Goal: Communication & Community: Answer question/provide support

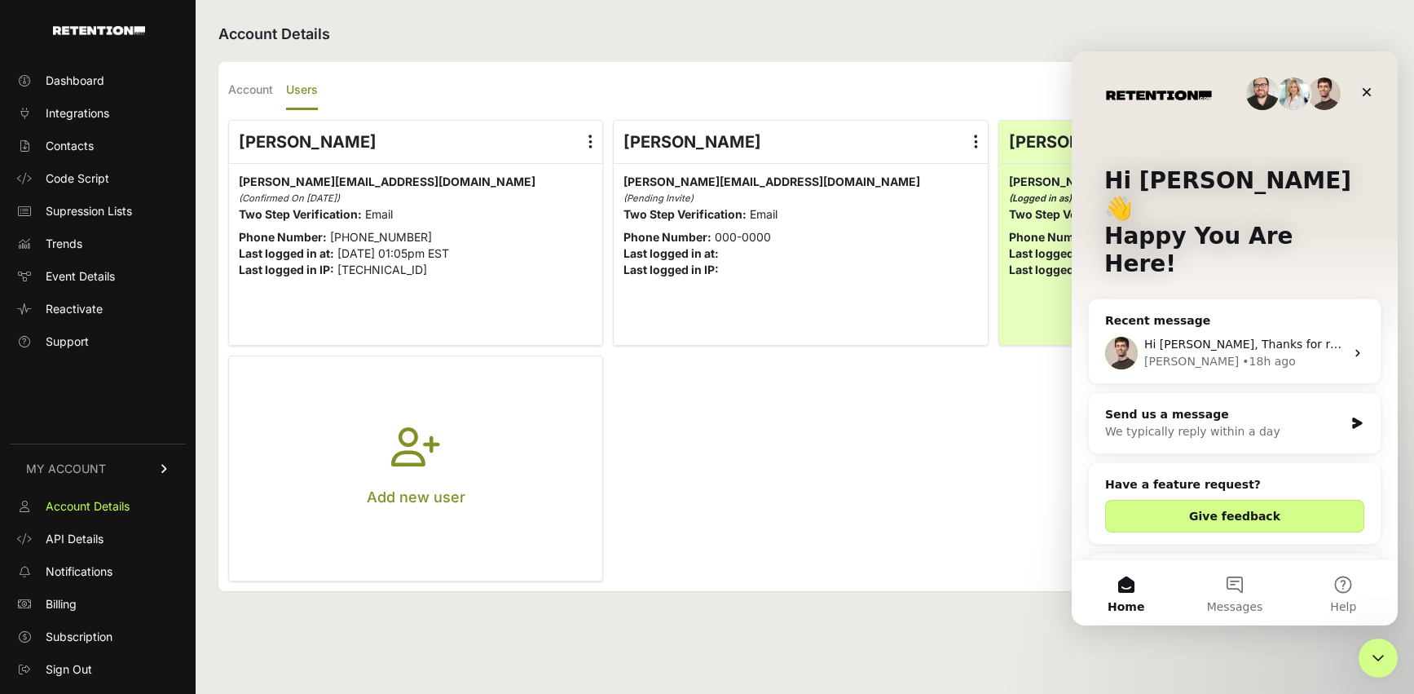
click at [1247, 353] on div "[PERSON_NAME] • 18h ago" at bounding box center [1245, 361] width 201 height 17
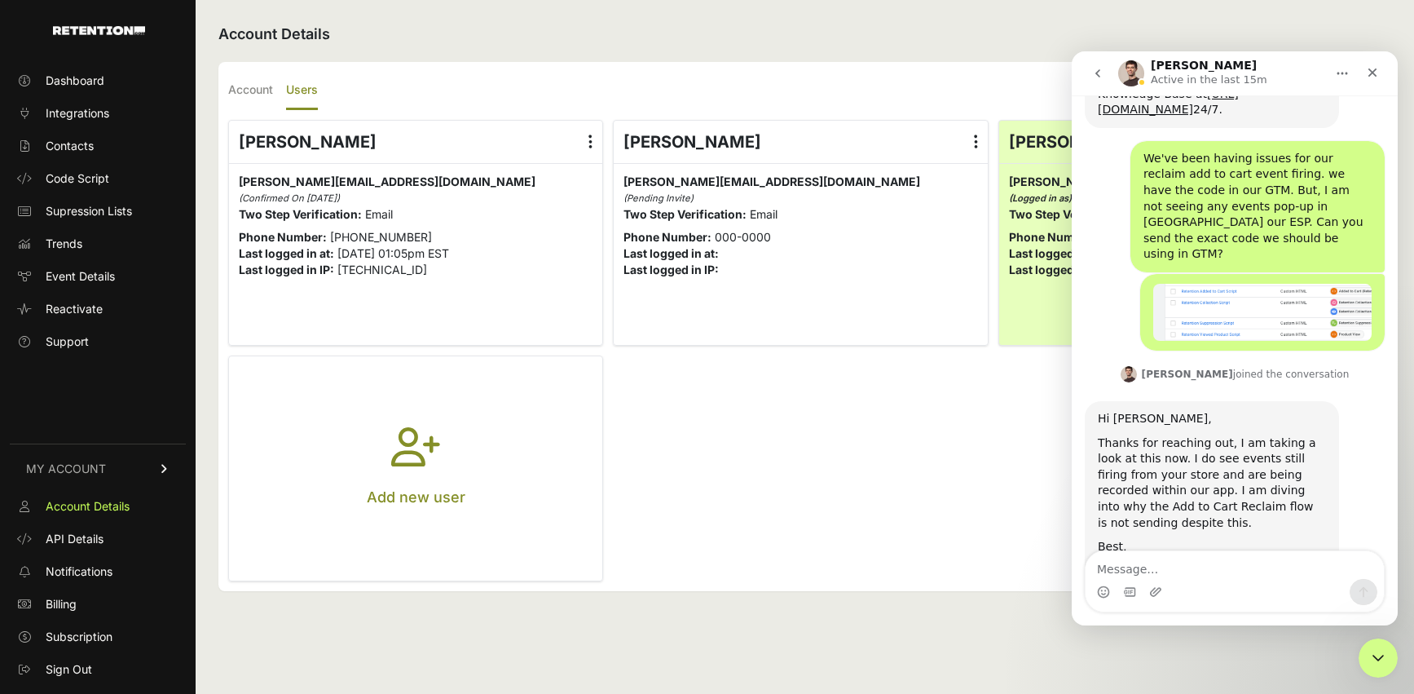
scroll to position [1052, 0]
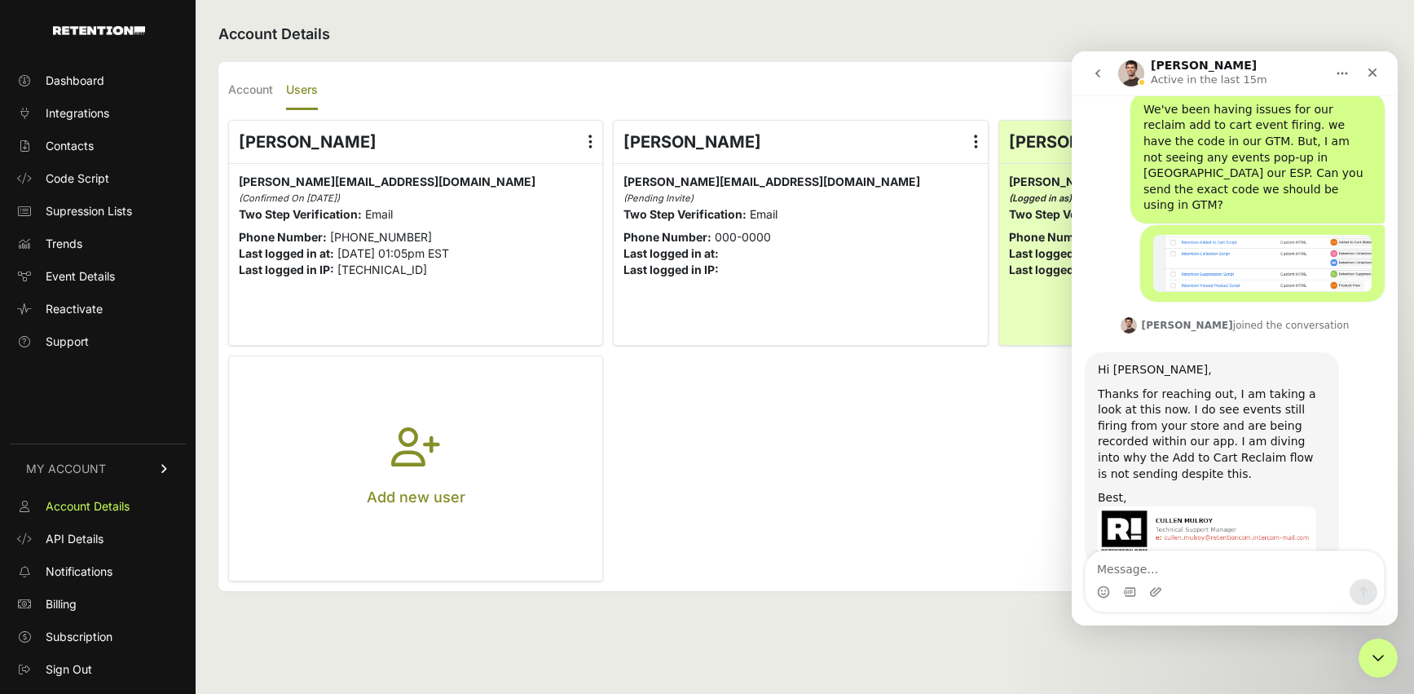
click at [1132, 386] on div "Thanks for reaching out, I am taking a look at this now. I do see events still …" at bounding box center [1212, 434] width 228 height 96
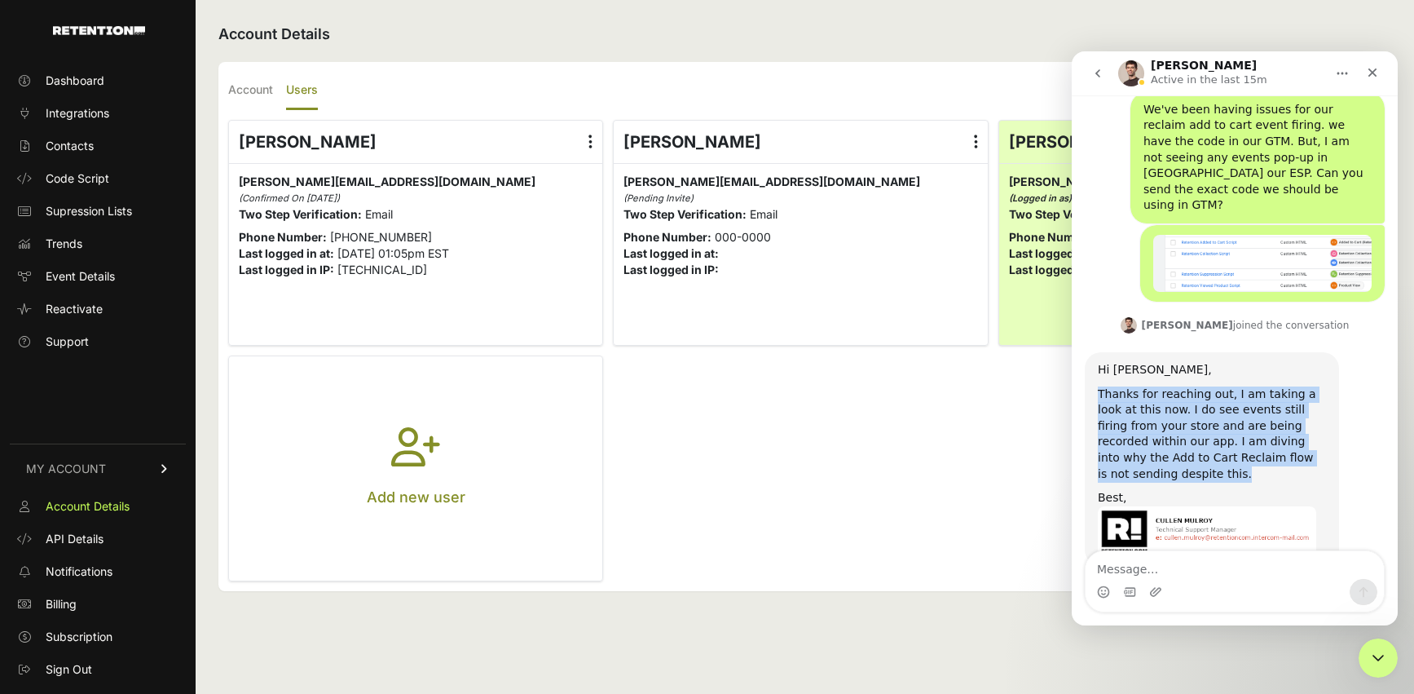
click at [1132, 386] on div "Thanks for reaching out, I am taking a look at this now. I do see events still …" at bounding box center [1212, 434] width 228 height 96
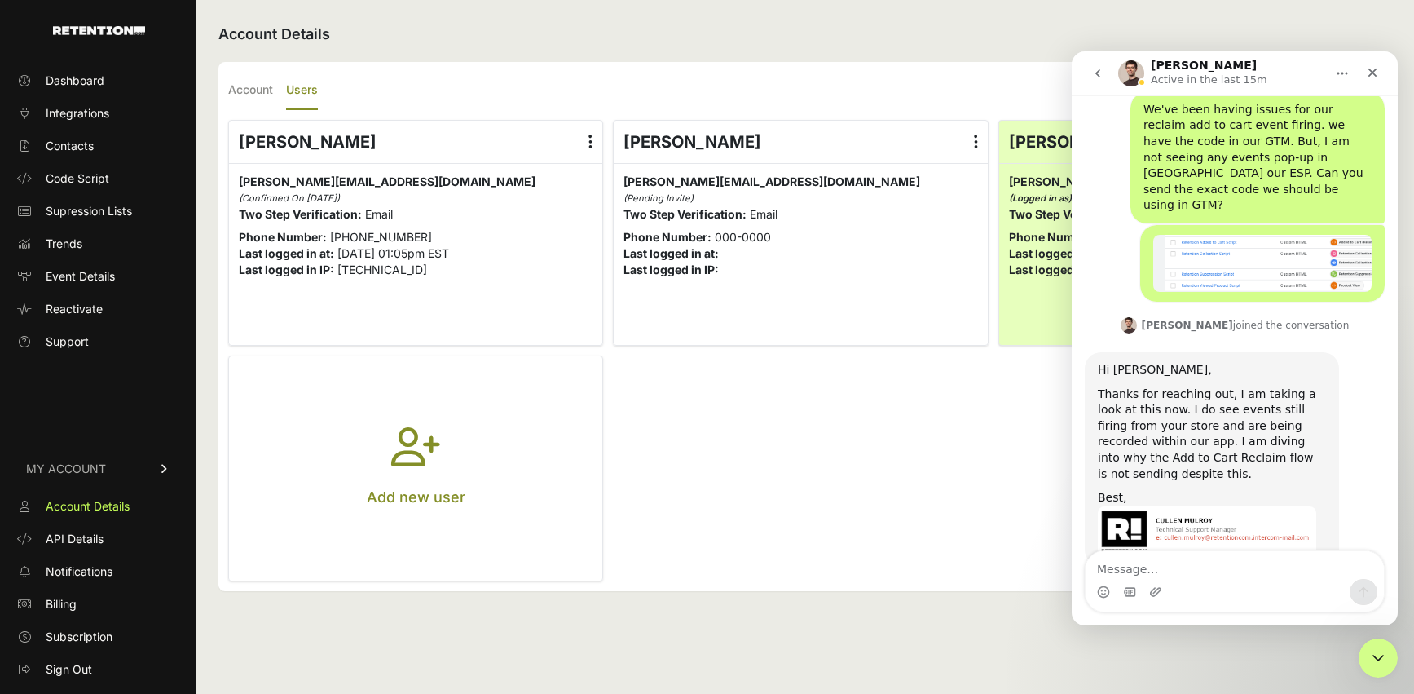
click at [1205, 585] on div "Intercom messenger" at bounding box center [1235, 592] width 298 height 26
click at [1196, 576] on textarea "Message…" at bounding box center [1235, 565] width 298 height 28
type textarea "Hi [PERSON_NAME], Were you able to find anything?"
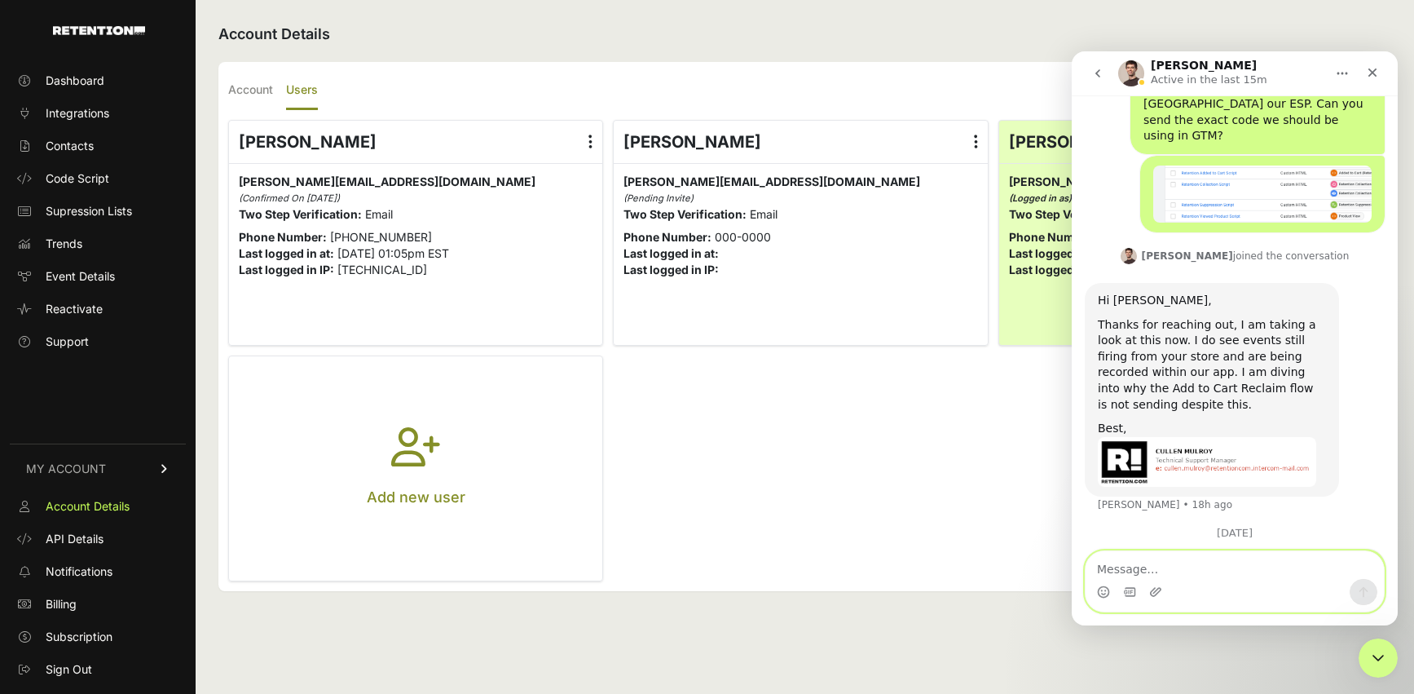
scroll to position [1145, 0]
click at [1238, 570] on textarea "Message…" at bounding box center [1235, 565] width 298 height 28
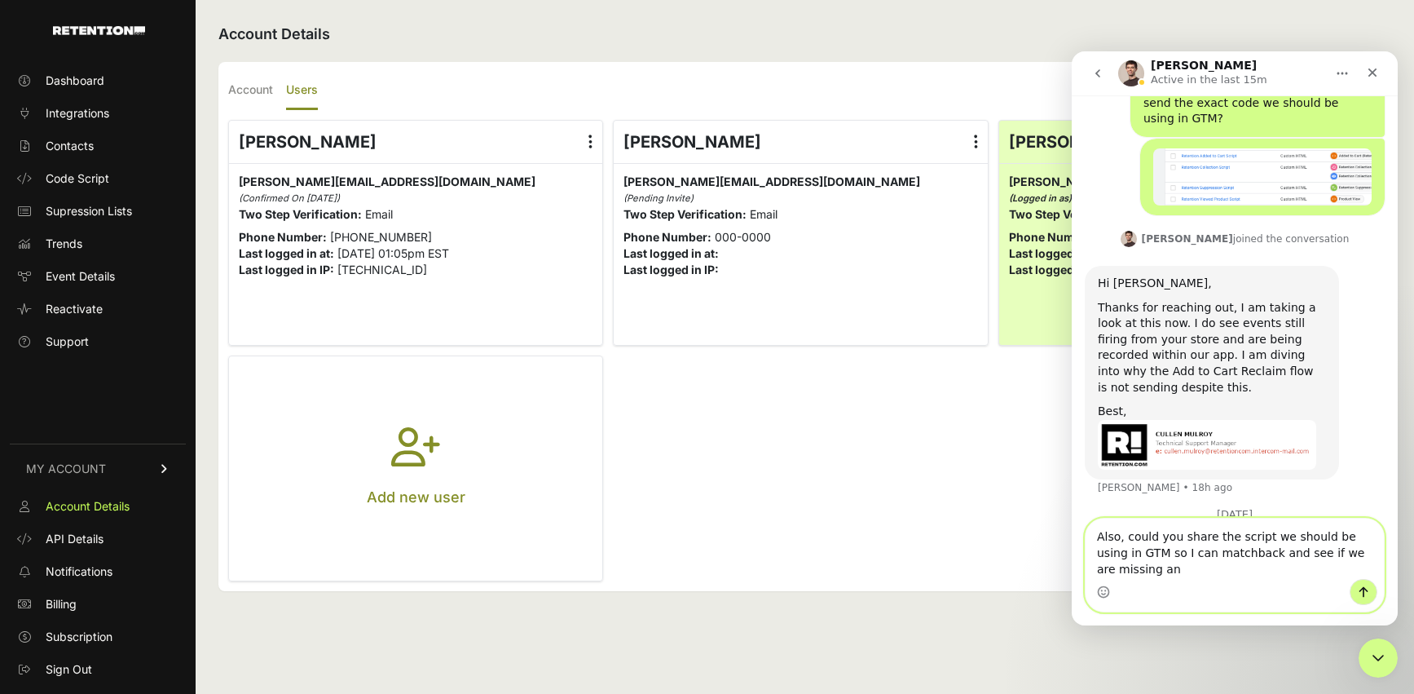
scroll to position [1177, 0]
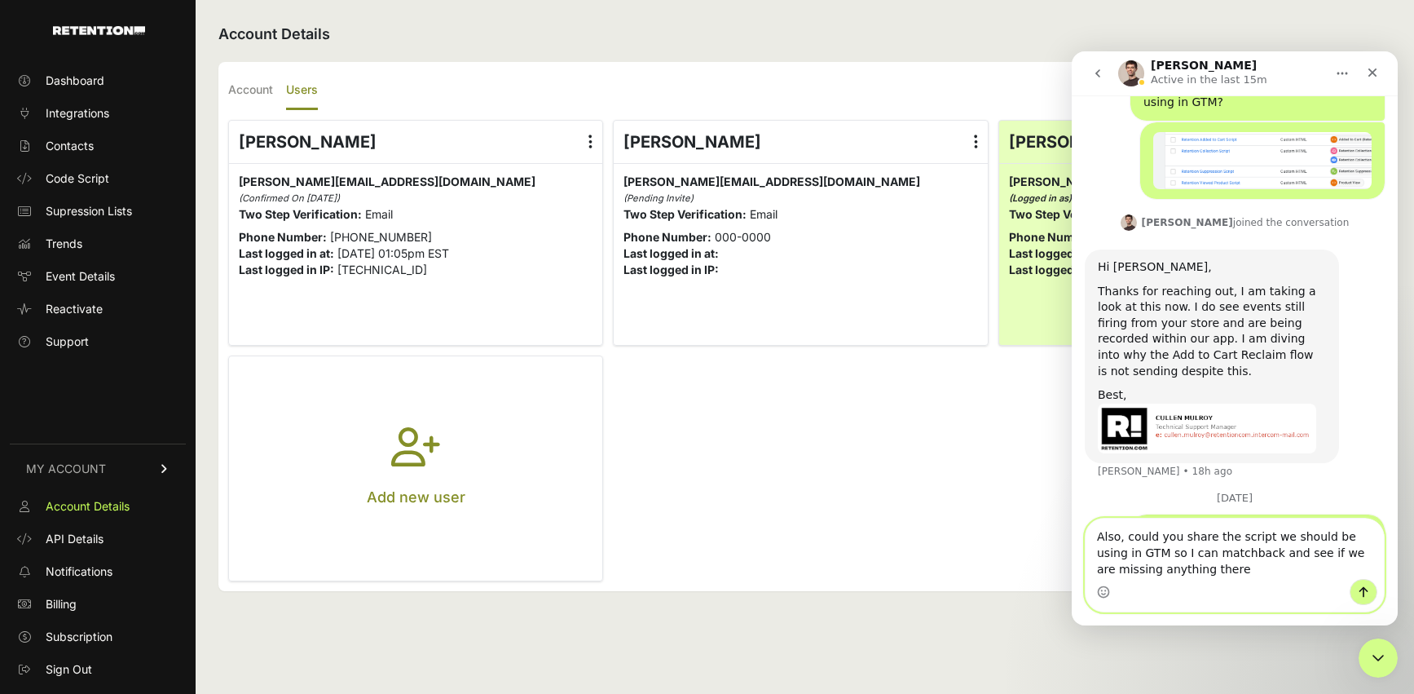
type textarea "Also, could you share the script we should be using in GTM so I can matchback a…"
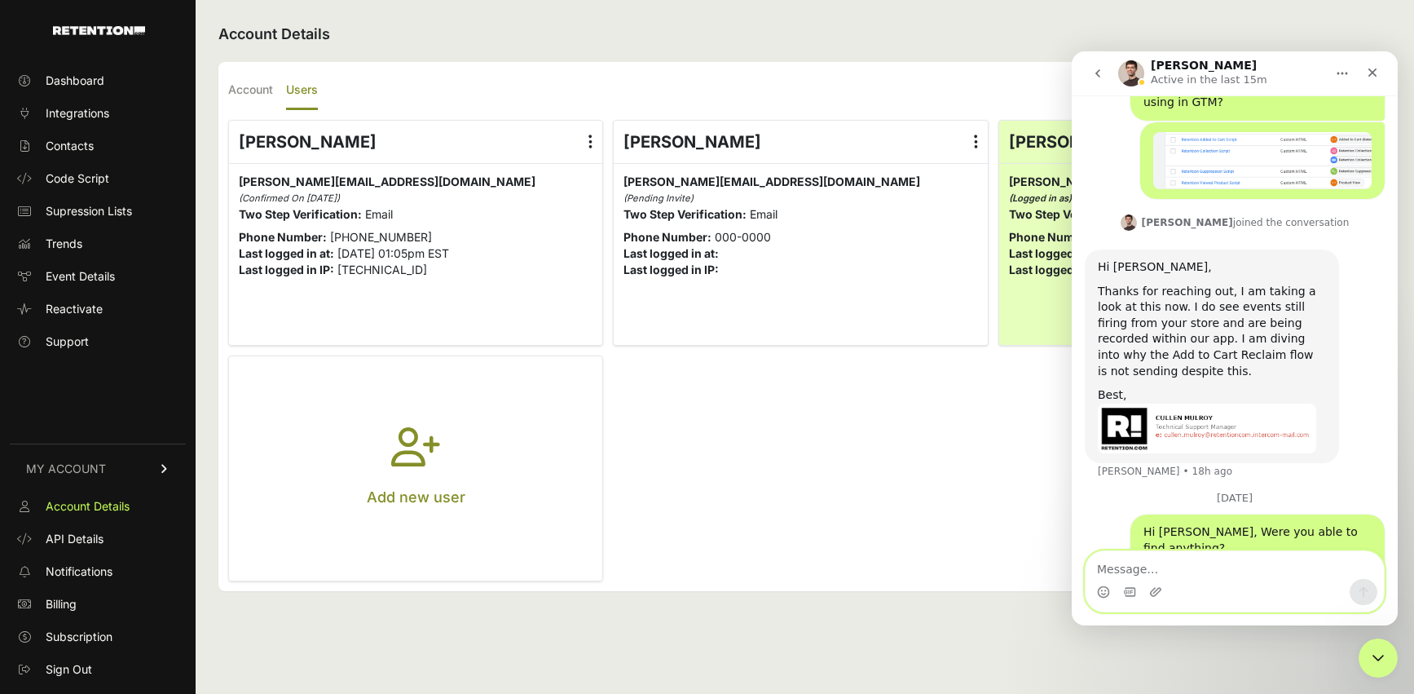
scroll to position [1214, 0]
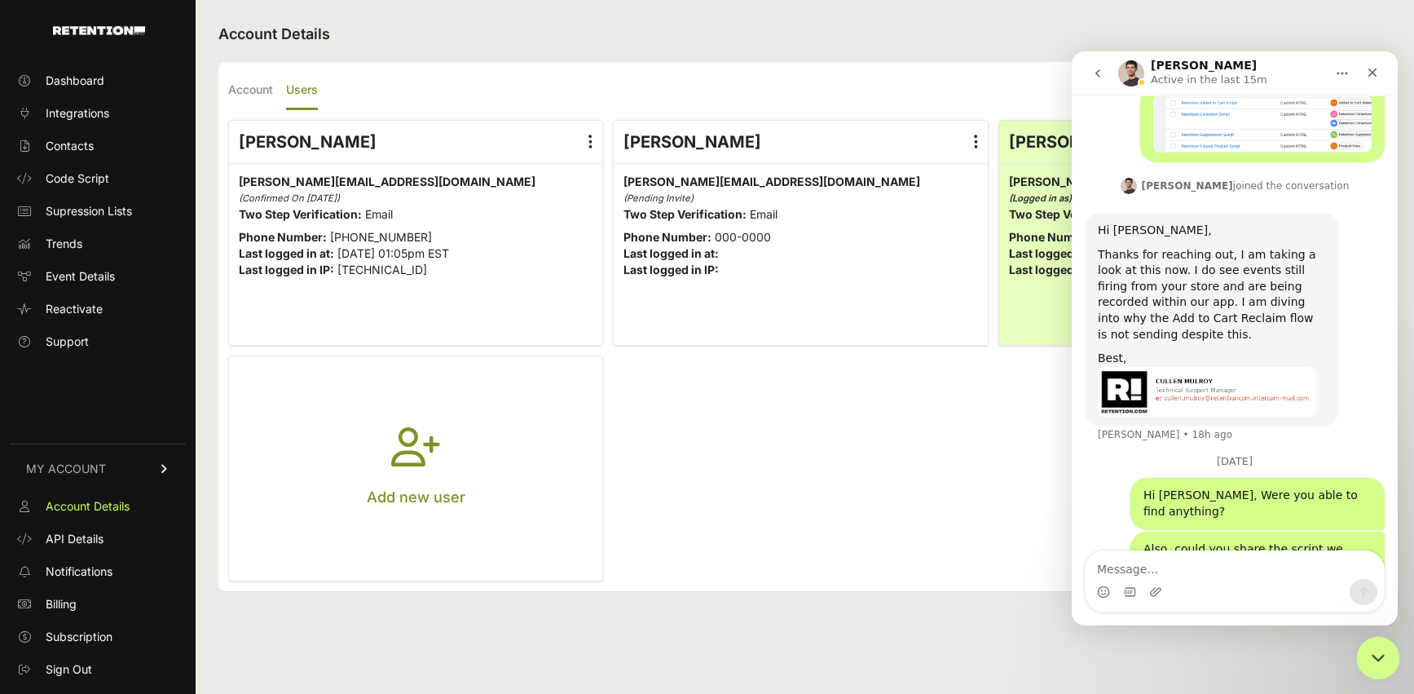
click at [1394, 659] on div "Close Intercom Messenger" at bounding box center [1376, 655] width 39 height 39
